Goal: Task Accomplishment & Management: Use online tool/utility

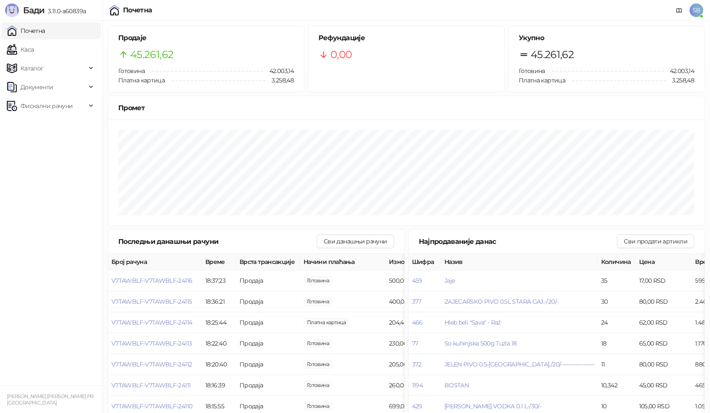
click at [34, 53] on link "Каса" at bounding box center [20, 49] width 27 height 17
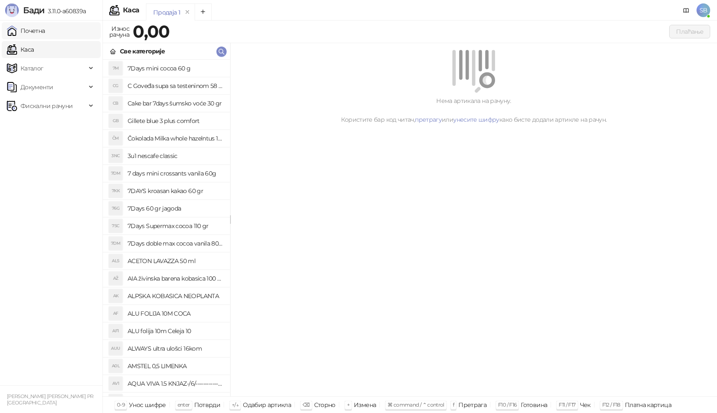
click at [45, 32] on link "Почетна" at bounding box center [26, 30] width 38 height 17
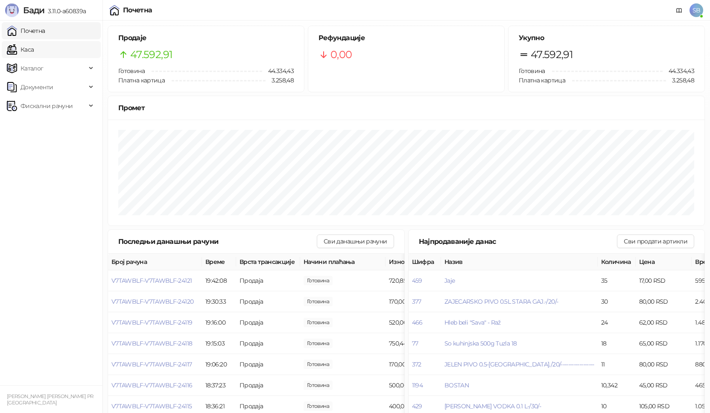
click at [34, 42] on link "Каса" at bounding box center [20, 49] width 27 height 17
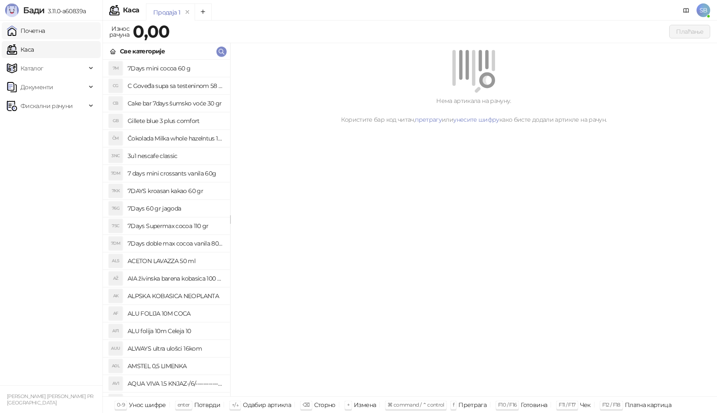
click at [45, 29] on link "Почетна" at bounding box center [26, 30] width 38 height 17
